Goal: Task Accomplishment & Management: Manage account settings

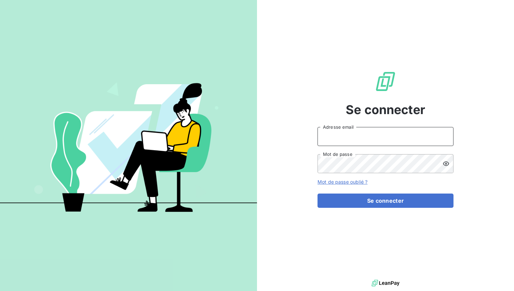
click at [350, 137] on input "Adresse email" at bounding box center [385, 136] width 136 height 19
type input "admin@[PERSON_NAME]"
click at [317, 194] on button "Se connecter" at bounding box center [385, 201] width 136 height 14
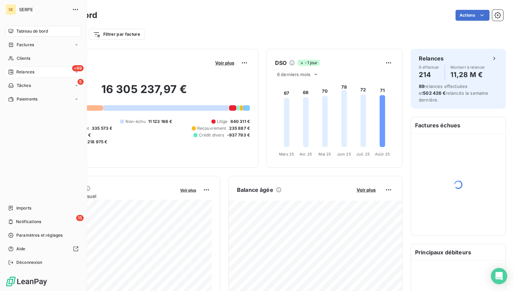
click at [34, 72] on span "Relances" at bounding box center [25, 72] width 18 height 6
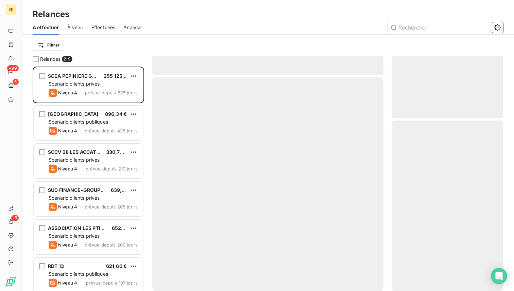
scroll to position [225, 111]
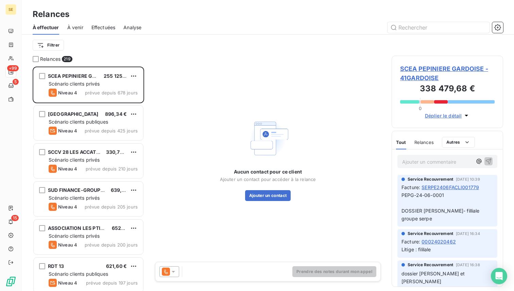
click at [93, 25] on span "Effectuées" at bounding box center [103, 27] width 24 height 7
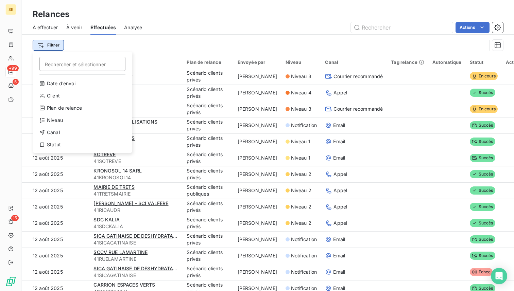
click at [53, 41] on html "SE +99 5 15 Relances À effectuer À venir Effectuées Analyse Actions Filtrer Rec…" at bounding box center [257, 145] width 514 height 291
click at [76, 133] on div "Canal" at bounding box center [82, 132] width 94 height 11
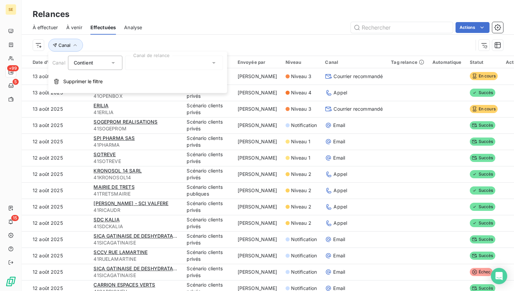
click at [177, 63] on div at bounding box center [174, 63] width 98 height 14
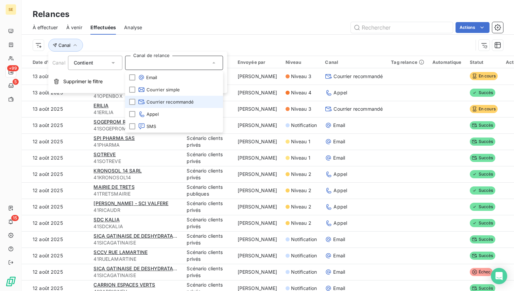
click at [187, 102] on span "Courrier recommandé" at bounding box center [166, 102] width 56 height 7
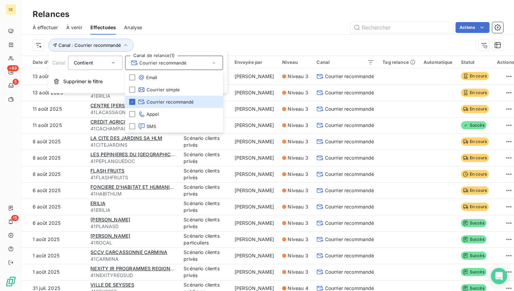
click at [315, 29] on div "Actions" at bounding box center [326, 27] width 353 height 11
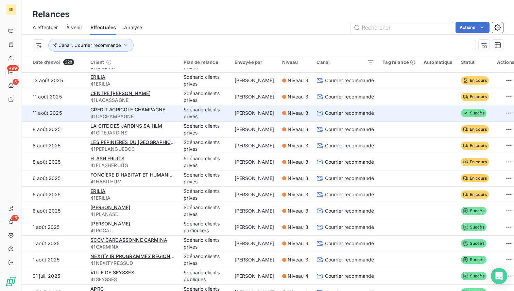
scroll to position [13, 0]
click at [378, 113] on td at bounding box center [398, 113] width 41 height 16
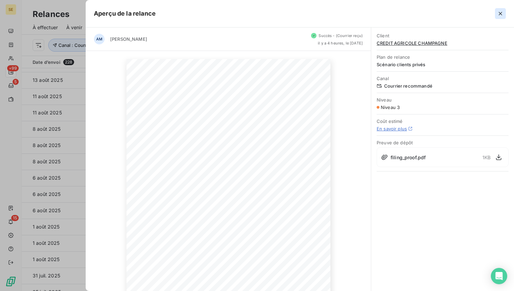
click at [498, 14] on icon "button" at bounding box center [500, 13] width 7 height 7
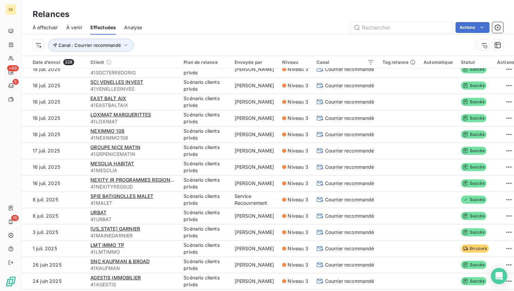
scroll to position [289, 0]
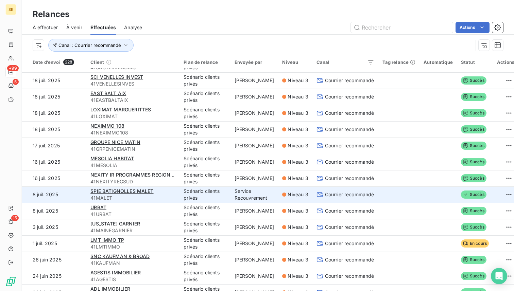
click at [419, 193] on td at bounding box center [437, 195] width 37 height 16
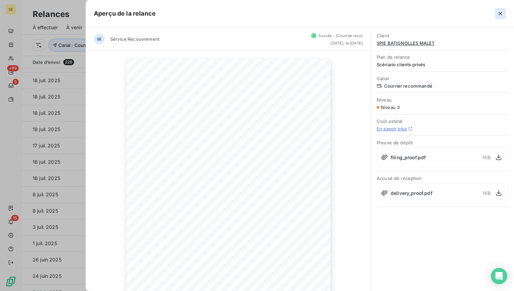
click at [500, 14] on icon "button" at bounding box center [500, 13] width 7 height 7
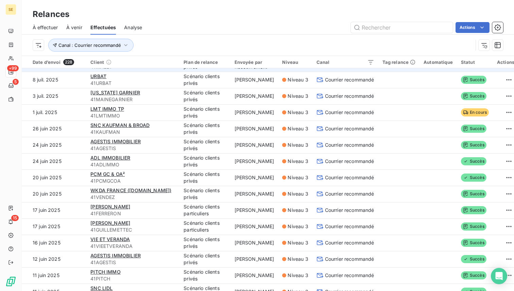
scroll to position [423, 0]
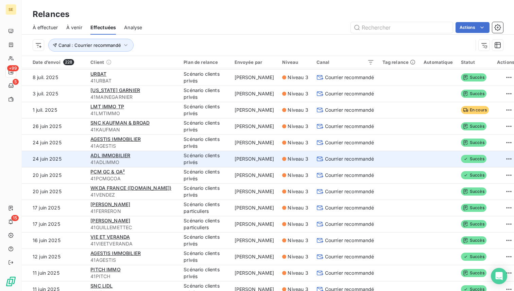
click at [419, 157] on td at bounding box center [437, 159] width 37 height 16
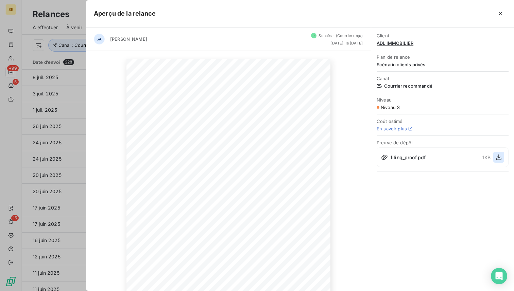
click at [499, 156] on icon "button" at bounding box center [498, 157] width 7 height 7
click at [500, 12] on icon "button" at bounding box center [500, 13] width 7 height 7
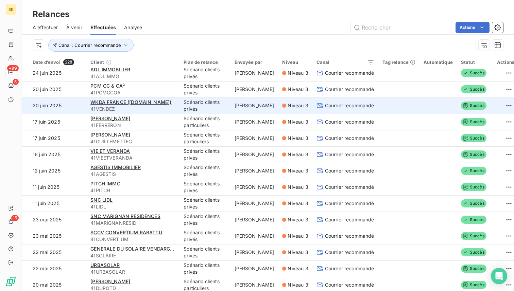
scroll to position [510, 0]
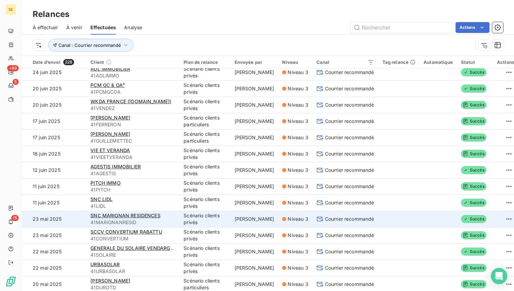
click at [425, 215] on td at bounding box center [437, 219] width 37 height 16
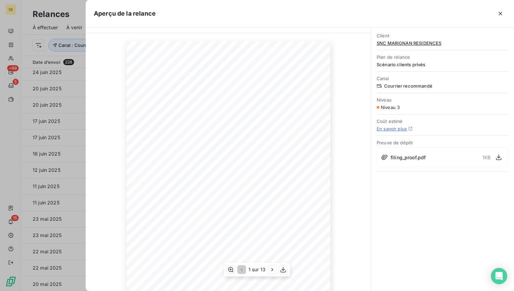
scroll to position [0, 0]
click at [271, 268] on icon "button" at bounding box center [272, 269] width 2 height 3
click at [271, 268] on icon "button" at bounding box center [272, 269] width 7 height 7
click at [242, 270] on icon "button" at bounding box center [240, 269] width 7 height 7
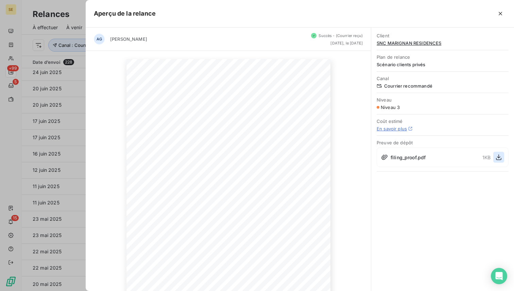
click at [498, 158] on icon "button" at bounding box center [498, 158] width 5 height 6
click at [502, 12] on icon "button" at bounding box center [500, 13] width 7 height 7
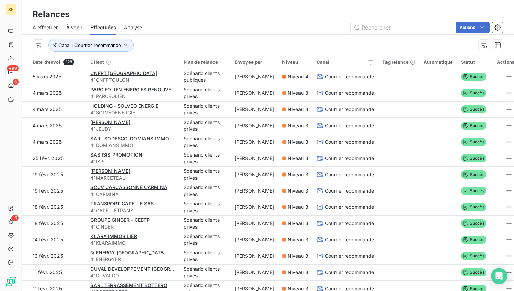
scroll to position [1398, 0]
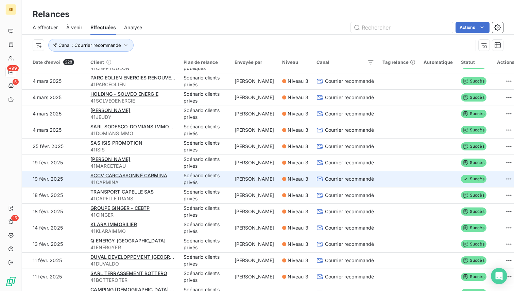
click at [406, 173] on td at bounding box center [398, 179] width 41 height 16
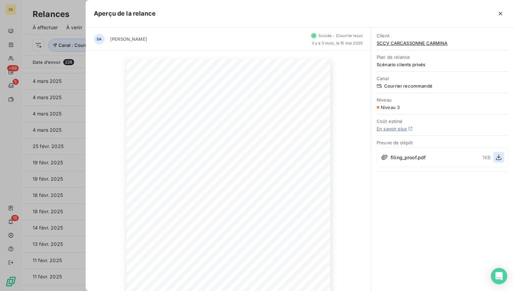
click at [500, 158] on icon "button" at bounding box center [498, 157] width 7 height 7
click at [502, 14] on icon "button" at bounding box center [500, 13] width 7 height 7
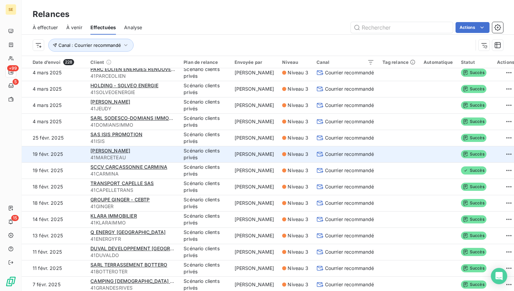
scroll to position [1411, 0]
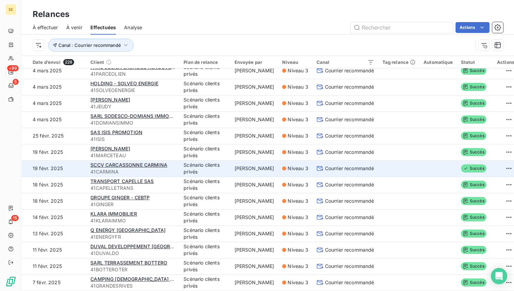
click at [400, 167] on td at bounding box center [398, 168] width 41 height 16
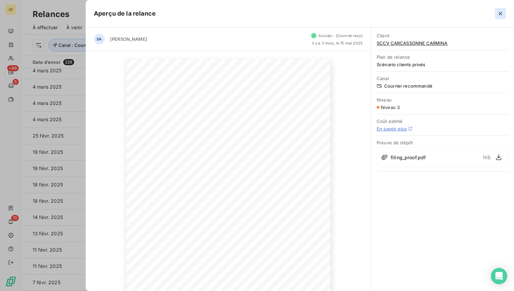
click at [501, 12] on icon "button" at bounding box center [500, 13] width 7 height 7
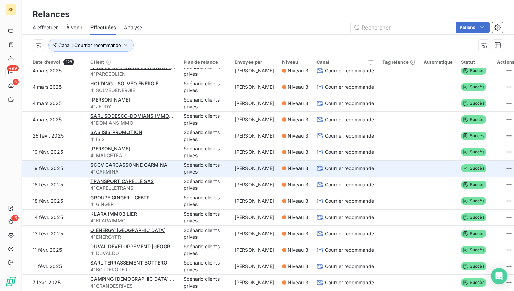
click at [431, 163] on td at bounding box center [437, 168] width 37 height 16
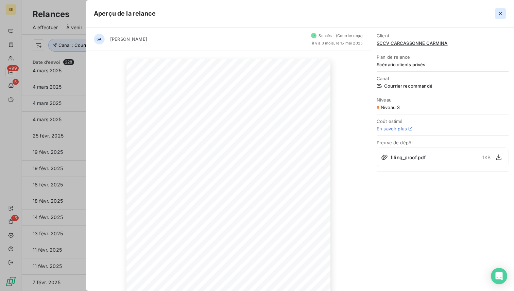
click at [502, 14] on icon "button" at bounding box center [500, 13] width 7 height 7
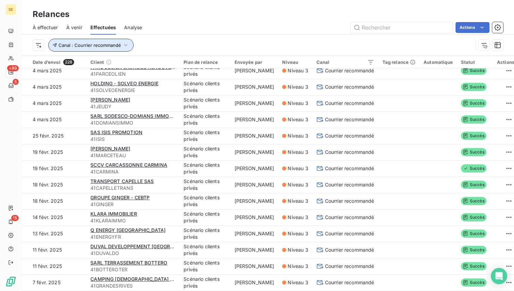
click at [108, 45] on span "Canal : Courrier recommandé" at bounding box center [89, 44] width 63 height 5
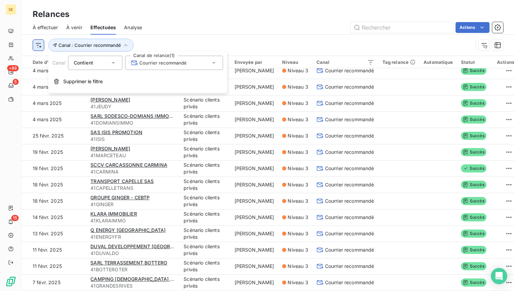
click at [41, 43] on html "SE +99 5 15 Relances À effectuer À venir Effectuées Analyse Actions Canal : Cou…" at bounding box center [257, 145] width 514 height 291
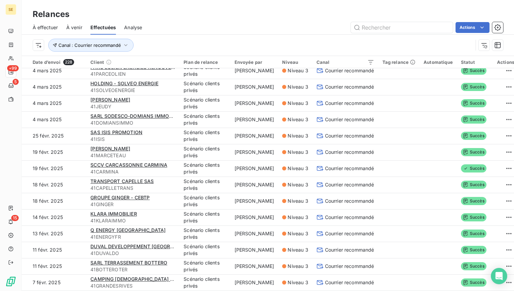
click at [307, 44] on html "SE +99 5 15 Relances À effectuer À venir Effectuées Analyse Actions Canal : Cou…" at bounding box center [257, 145] width 514 height 291
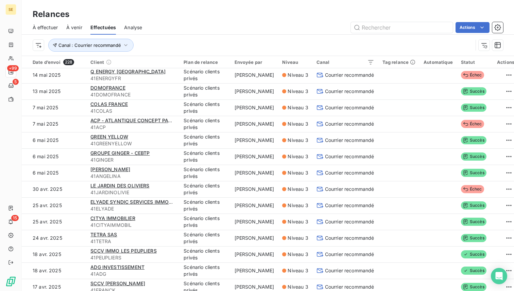
scroll to position [879, 0]
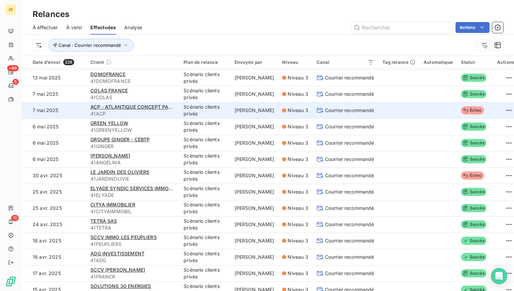
click at [388, 110] on td at bounding box center [398, 110] width 41 height 16
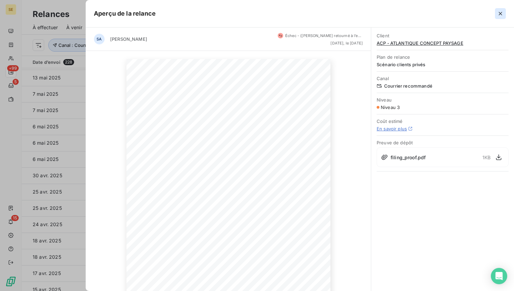
click at [499, 14] on icon "button" at bounding box center [500, 13] width 7 height 7
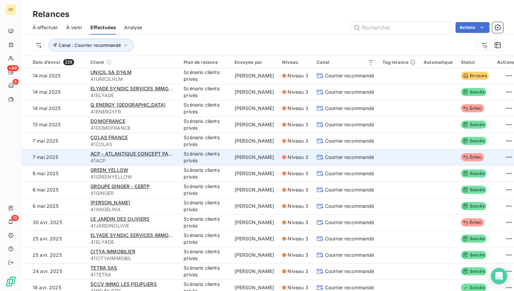
scroll to position [829, 0]
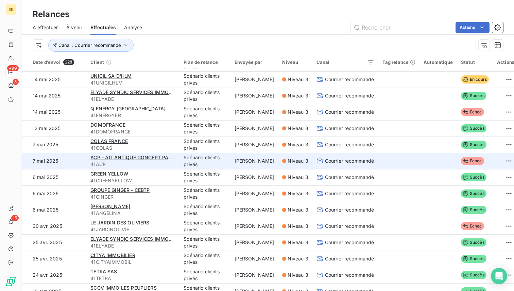
click at [421, 160] on td at bounding box center [437, 161] width 37 height 16
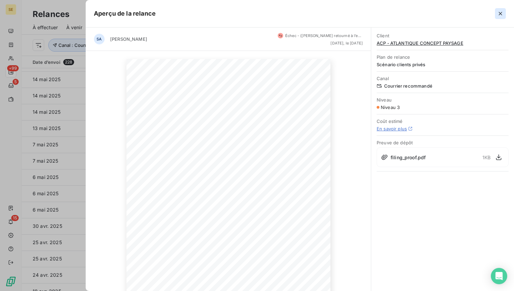
click at [500, 14] on icon "button" at bounding box center [499, 13] width 3 height 3
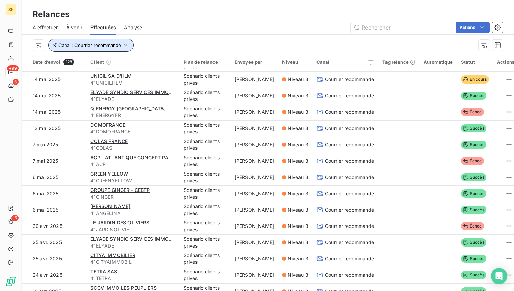
click at [122, 46] on icon "button" at bounding box center [125, 45] width 7 height 7
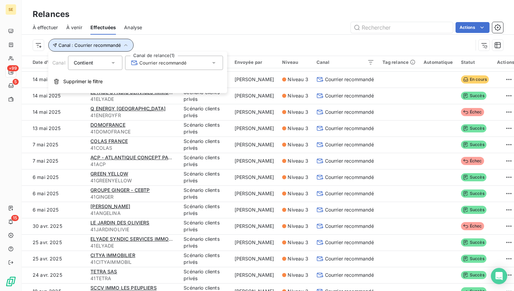
click at [122, 46] on icon "button" at bounding box center [125, 45] width 7 height 7
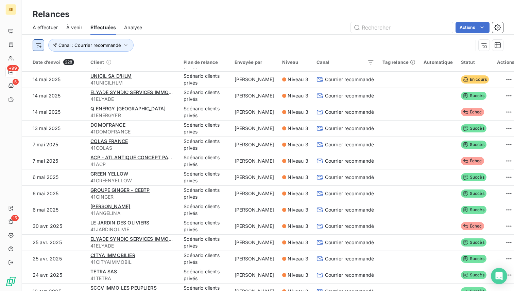
click at [39, 49] on html "SE +99 5 15 Relances À effectuer À venir Effectuées Analyse Actions Canal : Cou…" at bounding box center [257, 145] width 514 height 291
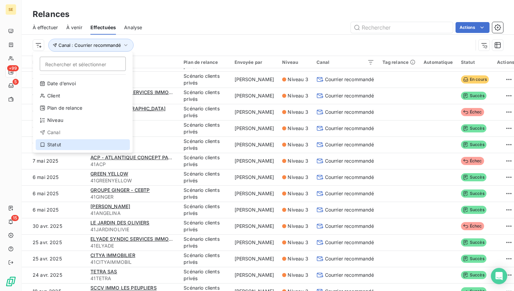
click at [64, 141] on div "Statut" at bounding box center [83, 144] width 94 height 11
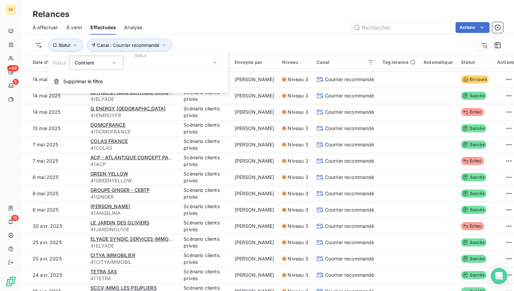
click at [166, 65] on div at bounding box center [175, 63] width 98 height 14
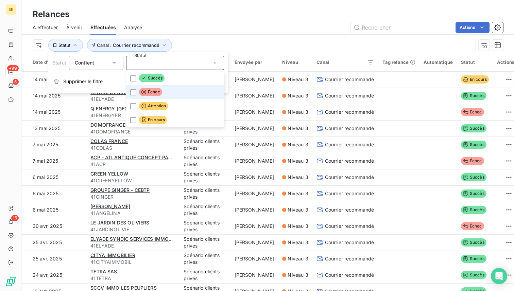
click at [162, 89] on li "Échec" at bounding box center [175, 92] width 98 height 14
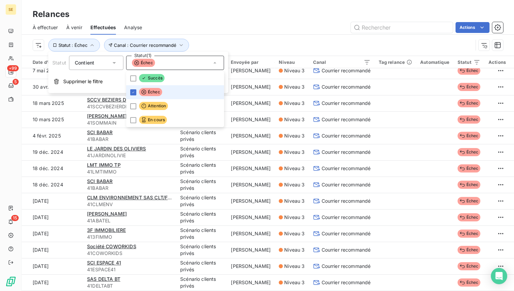
scroll to position [22, 0]
click at [234, 31] on div "Actions" at bounding box center [326, 27] width 353 height 11
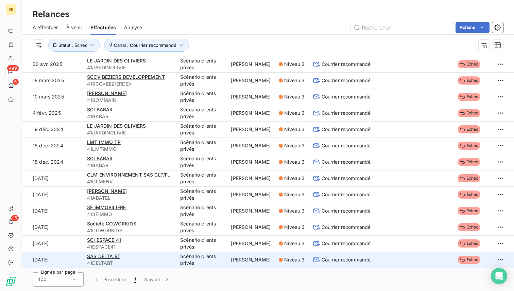
click at [410, 261] on td at bounding box center [394, 260] width 41 height 16
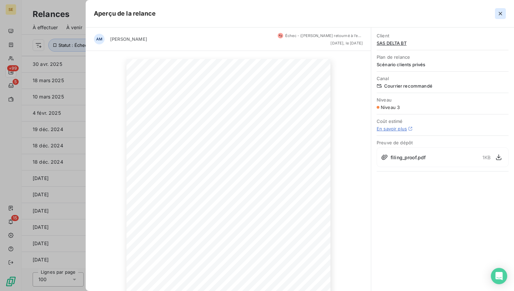
click at [499, 16] on icon "button" at bounding box center [500, 13] width 7 height 7
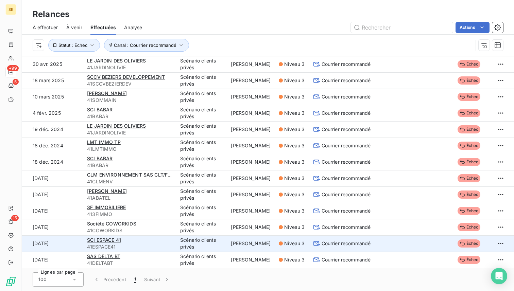
click at [430, 241] on td at bounding box center [434, 243] width 37 height 16
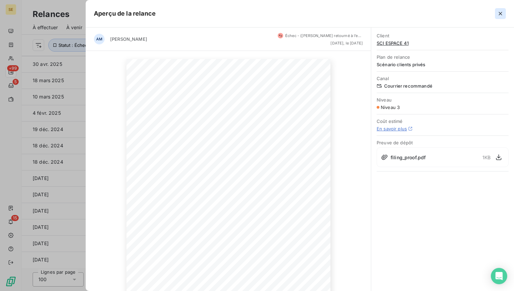
click at [498, 13] on icon "button" at bounding box center [500, 13] width 7 height 7
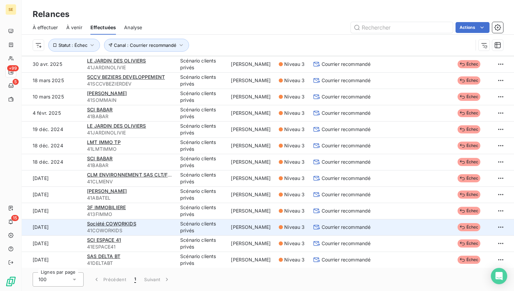
click at [398, 221] on td at bounding box center [394, 227] width 41 height 16
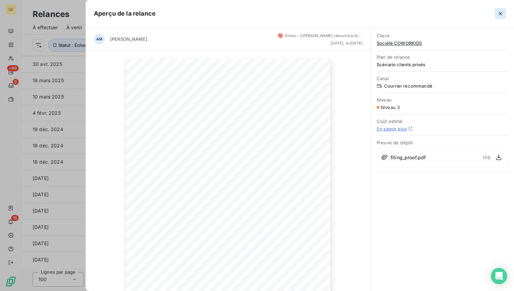
click at [500, 13] on icon "button" at bounding box center [499, 13] width 3 height 3
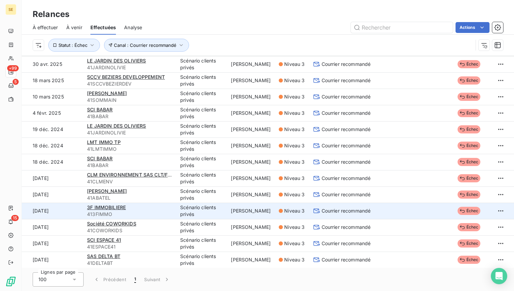
click at [384, 214] on td at bounding box center [394, 211] width 41 height 16
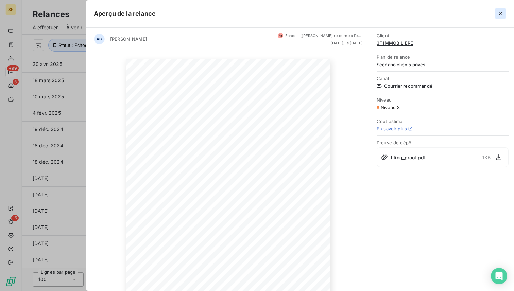
click at [499, 13] on icon "button" at bounding box center [499, 13] width 3 height 3
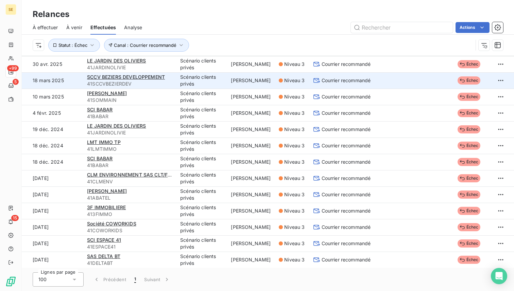
click at [402, 76] on td at bounding box center [394, 80] width 41 height 16
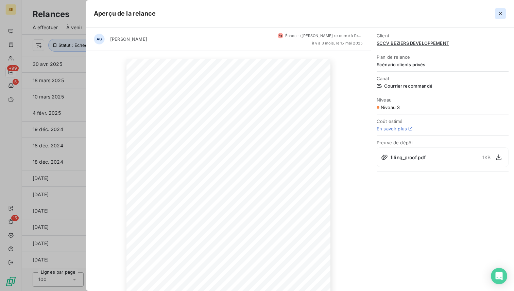
click at [503, 15] on icon "button" at bounding box center [500, 13] width 7 height 7
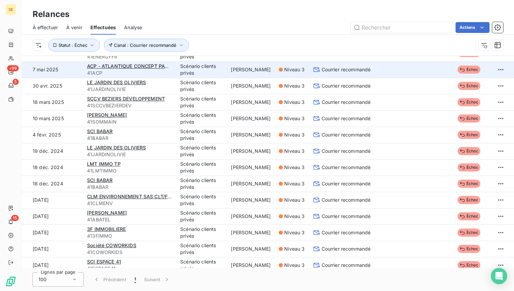
scroll to position [0, 0]
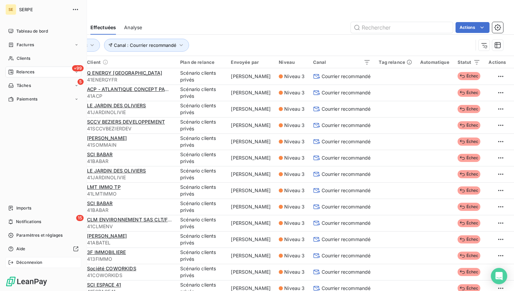
click at [26, 263] on span "Déconnexion" at bounding box center [29, 263] width 26 height 6
